Goal: Task Accomplishment & Management: Manage account settings

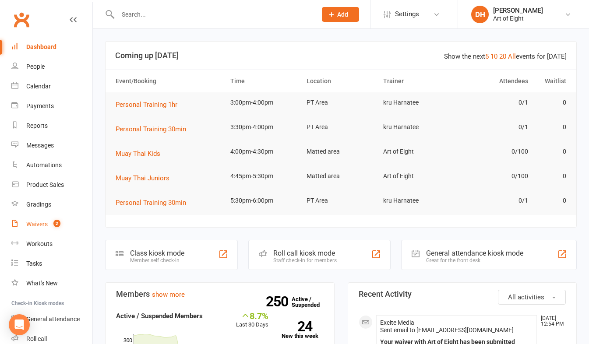
click at [49, 222] on count-badge "2" at bounding box center [54, 224] width 11 height 7
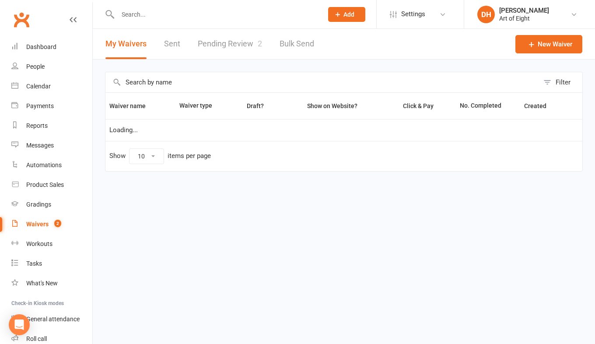
click at [234, 39] on link "Pending Review 2" at bounding box center [230, 44] width 64 height 30
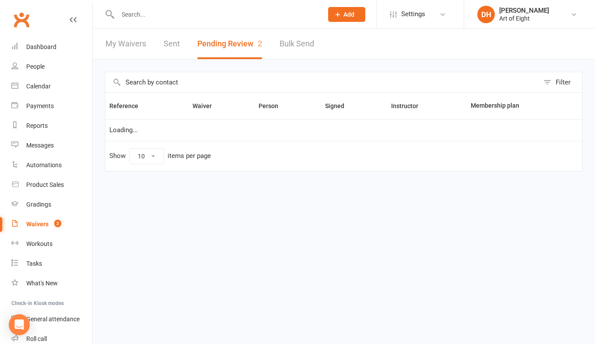
select select "50"
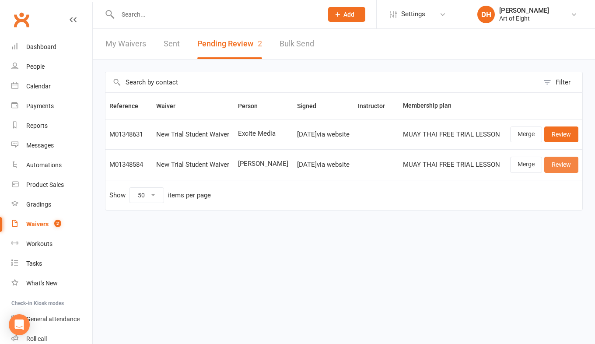
click at [564, 165] on link "Review" at bounding box center [562, 165] width 34 height 16
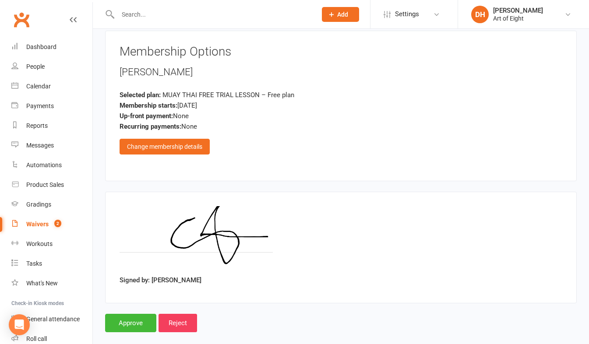
scroll to position [1454, 0]
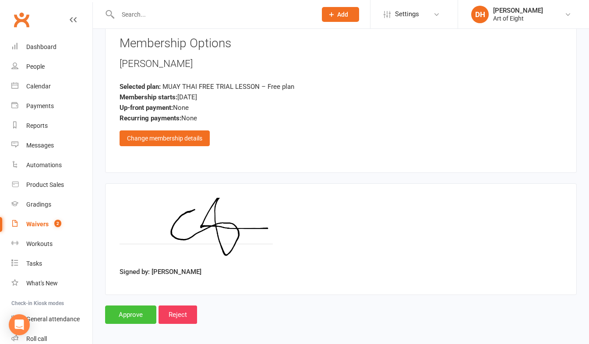
click at [116, 307] on input "Approve" at bounding box center [130, 315] width 51 height 18
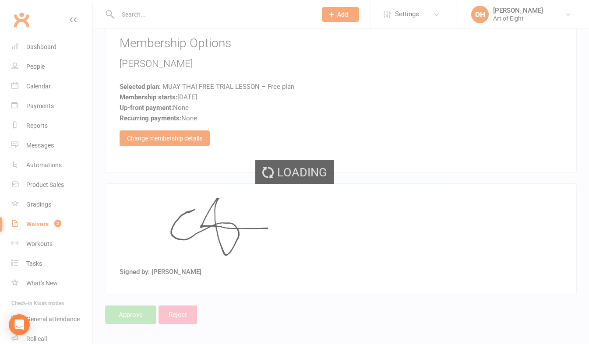
select select "50"
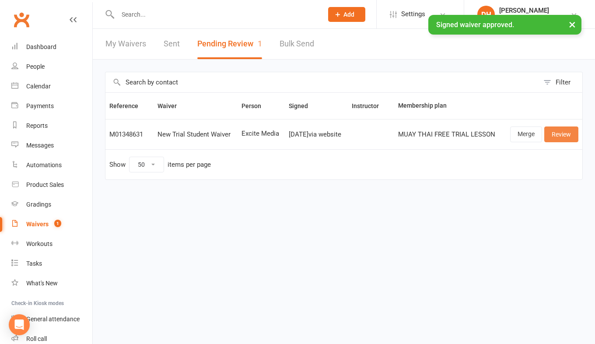
click at [559, 134] on link "Review" at bounding box center [562, 135] width 34 height 16
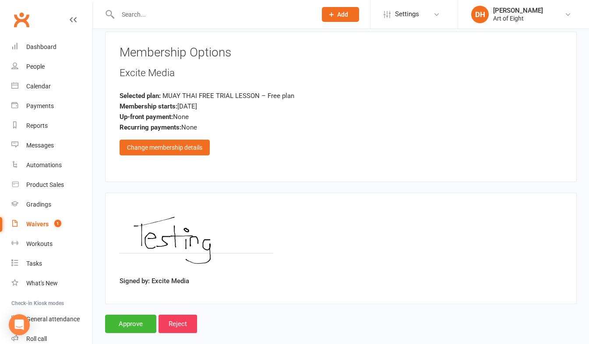
scroll to position [1454, 0]
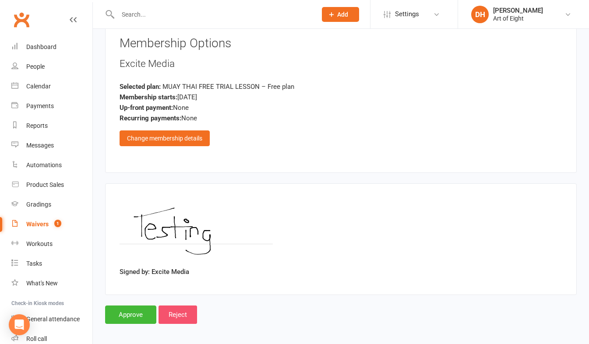
click at [184, 313] on input "Reject" at bounding box center [177, 315] width 39 height 18
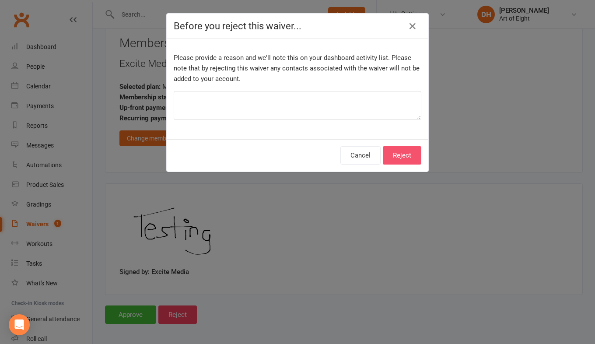
click at [401, 151] on button "Reject" at bounding box center [402, 155] width 39 height 18
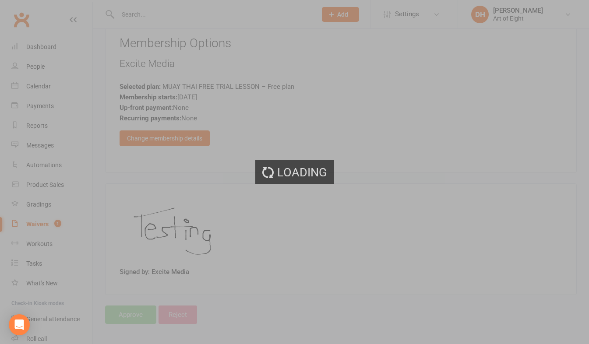
select select "50"
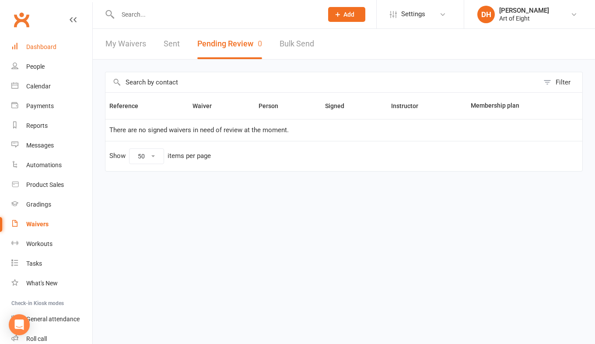
click at [45, 48] on div "Dashboard" at bounding box center [41, 46] width 30 height 7
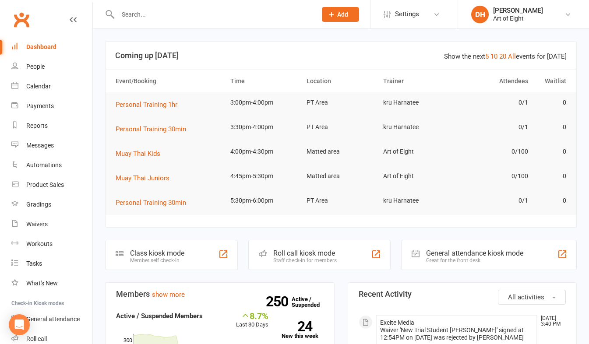
click at [294, 253] on div "Roll call kiosk mode" at bounding box center [304, 253] width 63 height 8
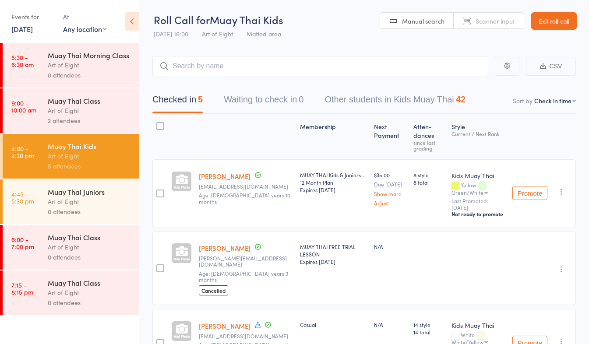
click at [552, 22] on link "Exit roll call" at bounding box center [554, 21] width 46 height 18
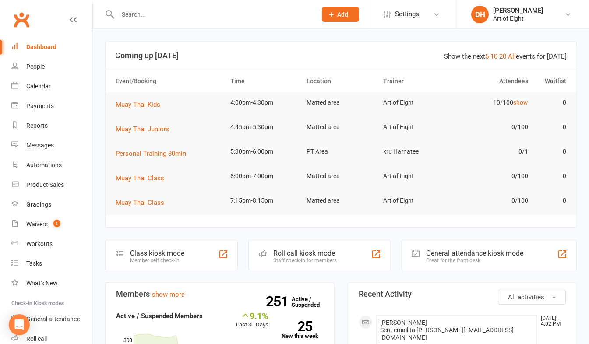
click at [182, 14] on input "text" at bounding box center [212, 14] width 195 height 12
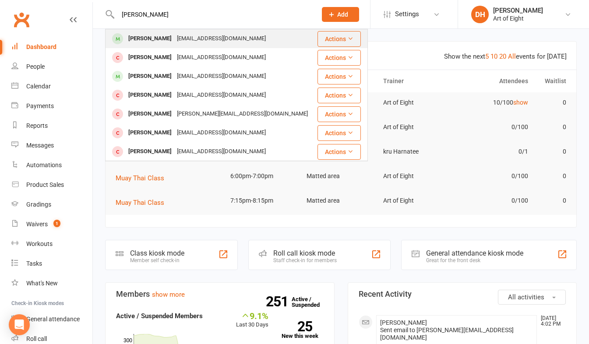
type input "[PERSON_NAME]"
click at [145, 38] on div "[PERSON_NAME]" at bounding box center [150, 38] width 49 height 13
